Goal: Task Accomplishment & Management: Complete application form

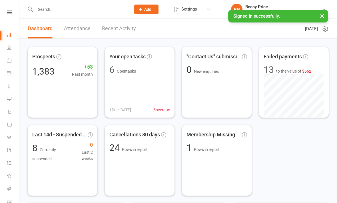
click at [103, 5] on input "text" at bounding box center [80, 9] width 93 height 8
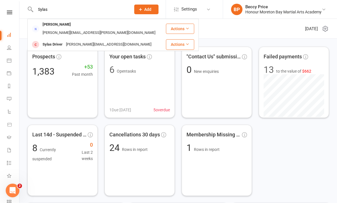
type input "Sylas"
click at [90, 41] on div "[PERSON_NAME][EMAIL_ADDRESS][DOMAIN_NAME]" at bounding box center [108, 45] width 89 height 8
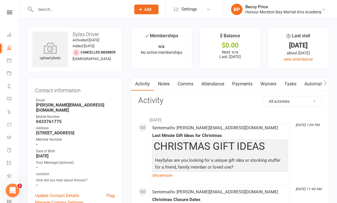
click at [271, 82] on link "Waivers" at bounding box center [268, 84] width 24 height 13
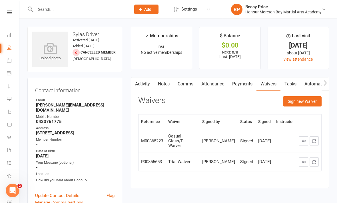
click at [302, 100] on button "Sign new Waiver" at bounding box center [302, 101] width 39 height 10
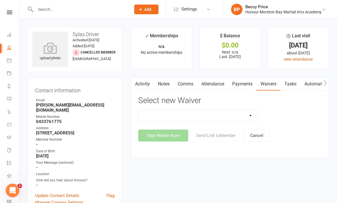
click at [242, 116] on select "50% OFF - Membership Activation Form 6 Weeks to Empowered 6 Weeks to Empowered …" at bounding box center [197, 115] width 119 height 11
select select "5743"
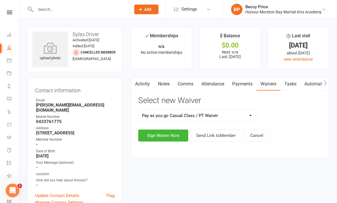
click at [168, 138] on button "Sign Waiver Now" at bounding box center [163, 136] width 50 height 12
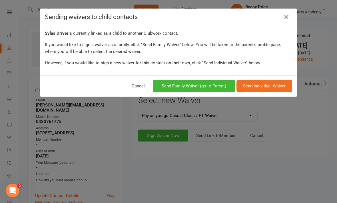
click at [220, 83] on button "Send Family Waiver (go to Parent)" at bounding box center [194, 86] width 82 height 12
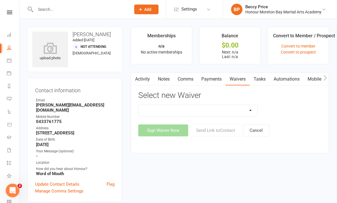
click at [236, 113] on select "50% OFF - Membership Activation Form 6 Weeks to Empowered 6 Weeks to Empowered …" at bounding box center [197, 110] width 119 height 11
select select "5743"
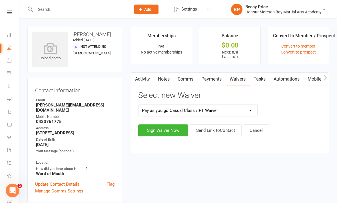
click at [174, 132] on button "Sign Waiver Now" at bounding box center [163, 131] width 50 height 12
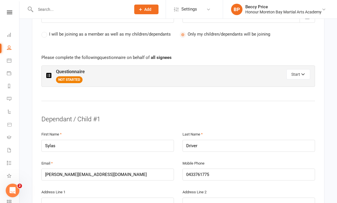
scroll to position [302, 0]
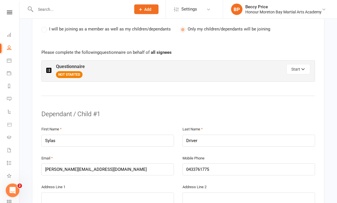
click at [303, 68] on icon "button" at bounding box center [303, 70] width 4 height 4
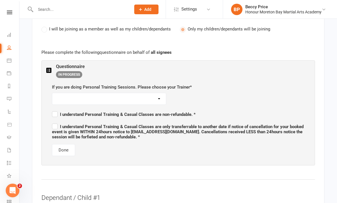
click at [68, 151] on button "Done" at bounding box center [63, 150] width 23 height 12
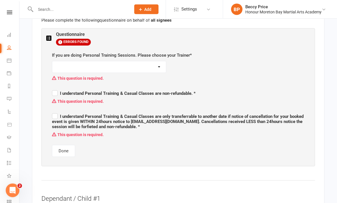
scroll to position [334, 0]
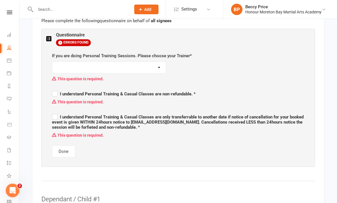
click at [163, 63] on select "[PERSON_NAME] [PERSON_NAME] [PERSON_NAME] (MMA) I am NOT booked for personal tr…" at bounding box center [109, 67] width 114 height 11
select select "I am NOT booked for personal training sessions"
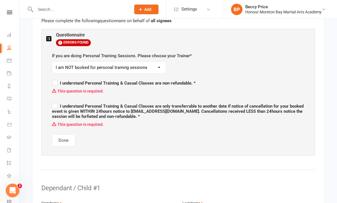
click at [57, 79] on span "I understand Personal Training & Casual Classes are non-refundable. *" at bounding box center [124, 82] width 144 height 7
click at [57, 78] on input "I understand Personal Training & Casual Classes are non-refundable. *" at bounding box center [124, 78] width 144 height 0
checkbox input "true"
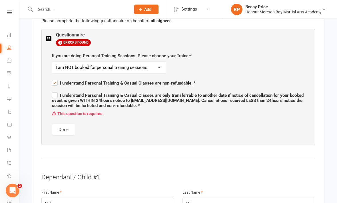
click at [54, 92] on label "I understand Personal Training & Casual Classes are only transferrable to anoth…" at bounding box center [178, 99] width 252 height 17
click at [54, 90] on input "I understand Personal Training & Casual Classes are only transferrable to anoth…" at bounding box center [178, 90] width 252 height 0
checkbox input "true"
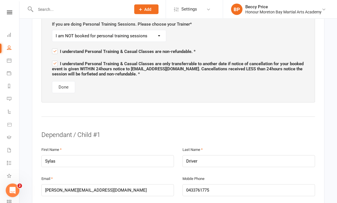
click at [65, 82] on button "Done" at bounding box center [63, 88] width 23 height 12
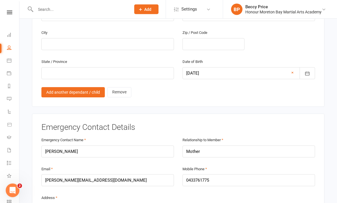
scroll to position [686, 0]
click at [121, 87] on link "Remove" at bounding box center [119, 92] width 24 height 10
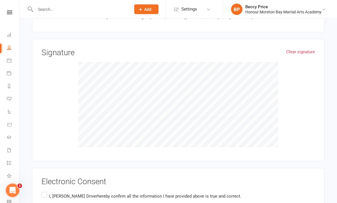
scroll to position [880, 0]
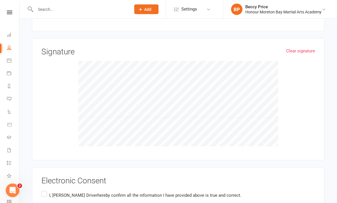
click at [43, 191] on label "I, [PERSON_NAME] hereby confirm all the information I have provided above is tr…" at bounding box center [141, 196] width 200 height 11
click at [43, 191] on input "I, [PERSON_NAME] hereby confirm all the information I have provided above is tr…" at bounding box center [43, 191] width 4 height 0
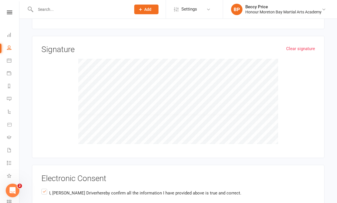
scroll to position [912, 0]
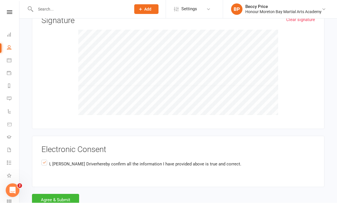
click at [56, 195] on button "Agree & Submit" at bounding box center [55, 201] width 47 height 12
